Goal: Task Accomplishment & Management: Manage account settings

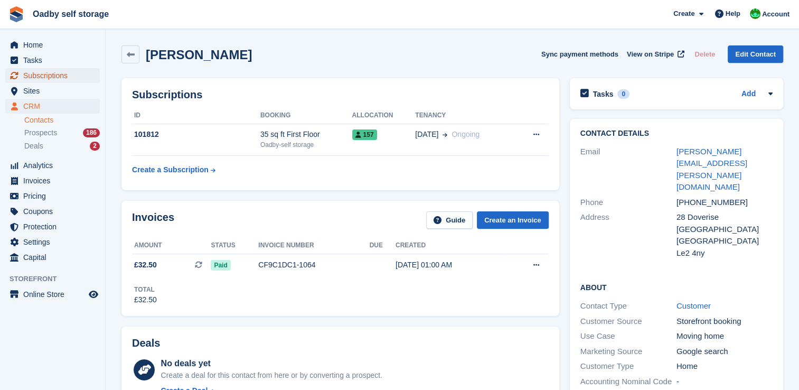
click at [42, 77] on span "Subscriptions" at bounding box center [54, 75] width 63 height 15
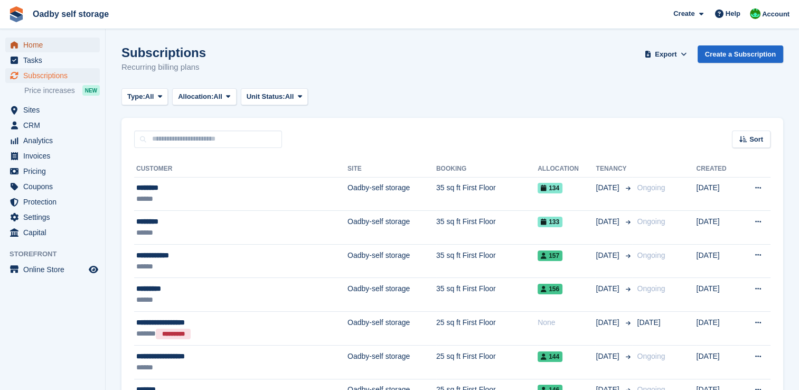
click at [36, 44] on span "Home" at bounding box center [54, 44] width 63 height 15
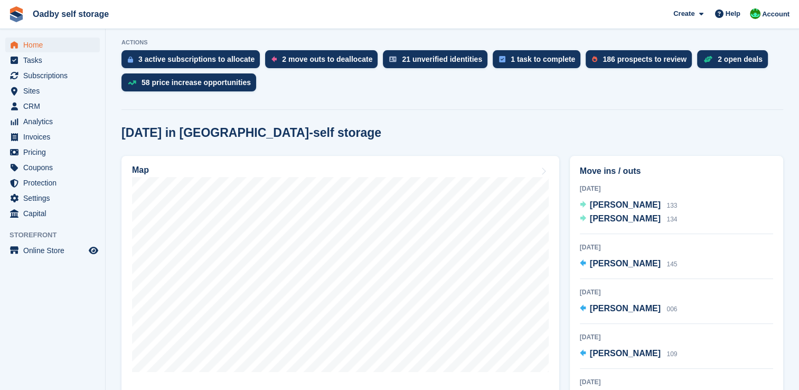
scroll to position [370, 0]
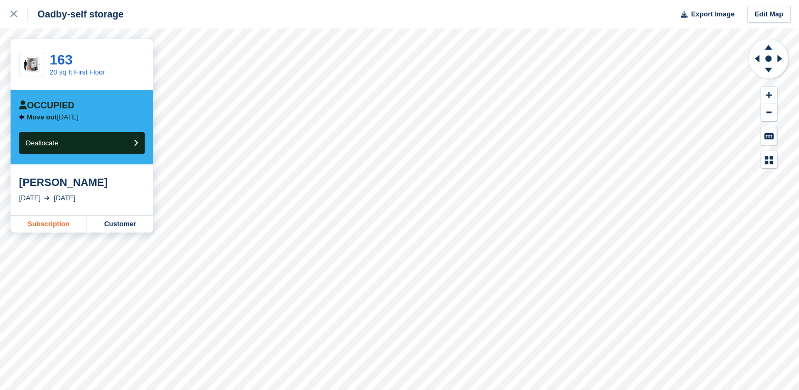
click at [53, 224] on link "Subscription" at bounding box center [49, 223] width 77 height 17
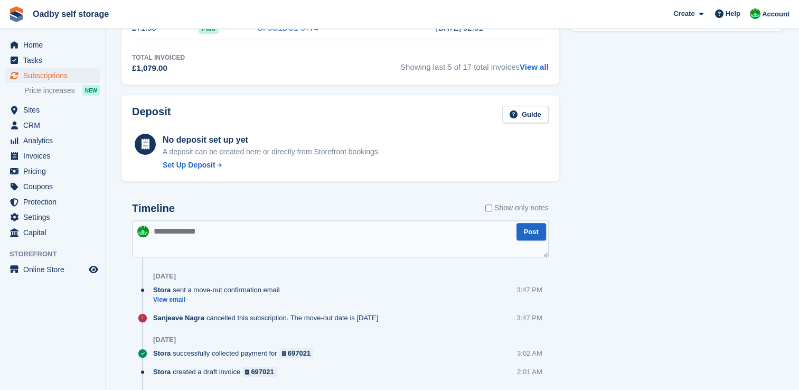
scroll to position [475, 0]
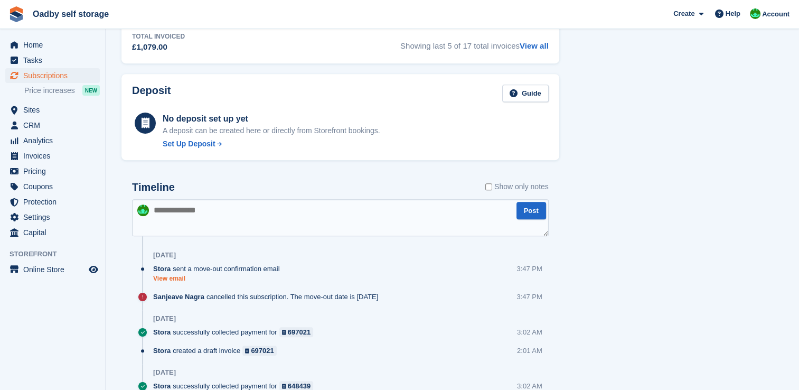
click at [172, 278] on link "View email" at bounding box center [219, 278] width 132 height 9
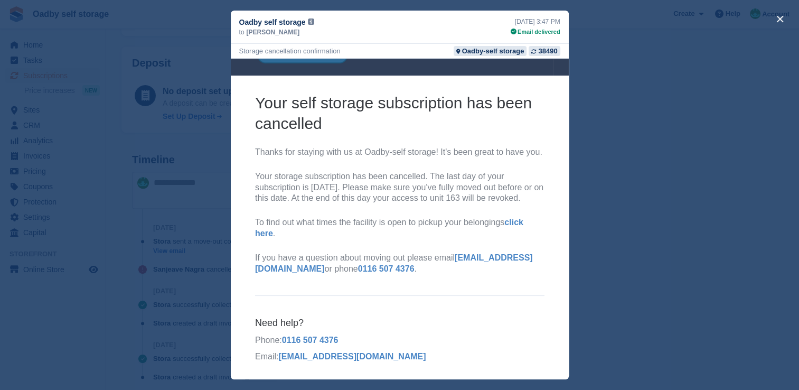
scroll to position [528, 0]
click at [623, 117] on div "close" at bounding box center [399, 195] width 799 height 390
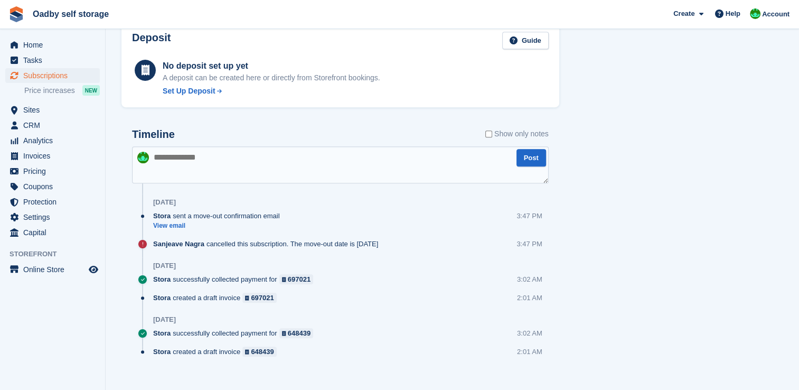
scroll to position [0, 0]
click at [171, 164] on textarea at bounding box center [340, 164] width 417 height 37
click at [311, 158] on textarea "**********" at bounding box center [340, 164] width 417 height 37
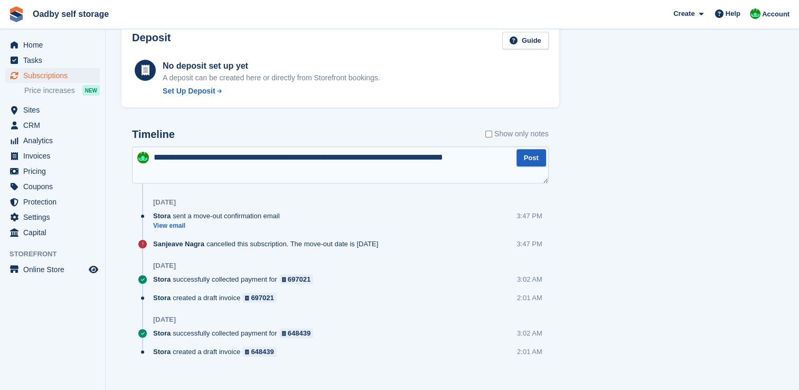
type textarea "**********"
click at [528, 157] on button "Post" at bounding box center [532, 157] width 30 height 17
